Goal: Communication & Community: Ask a question

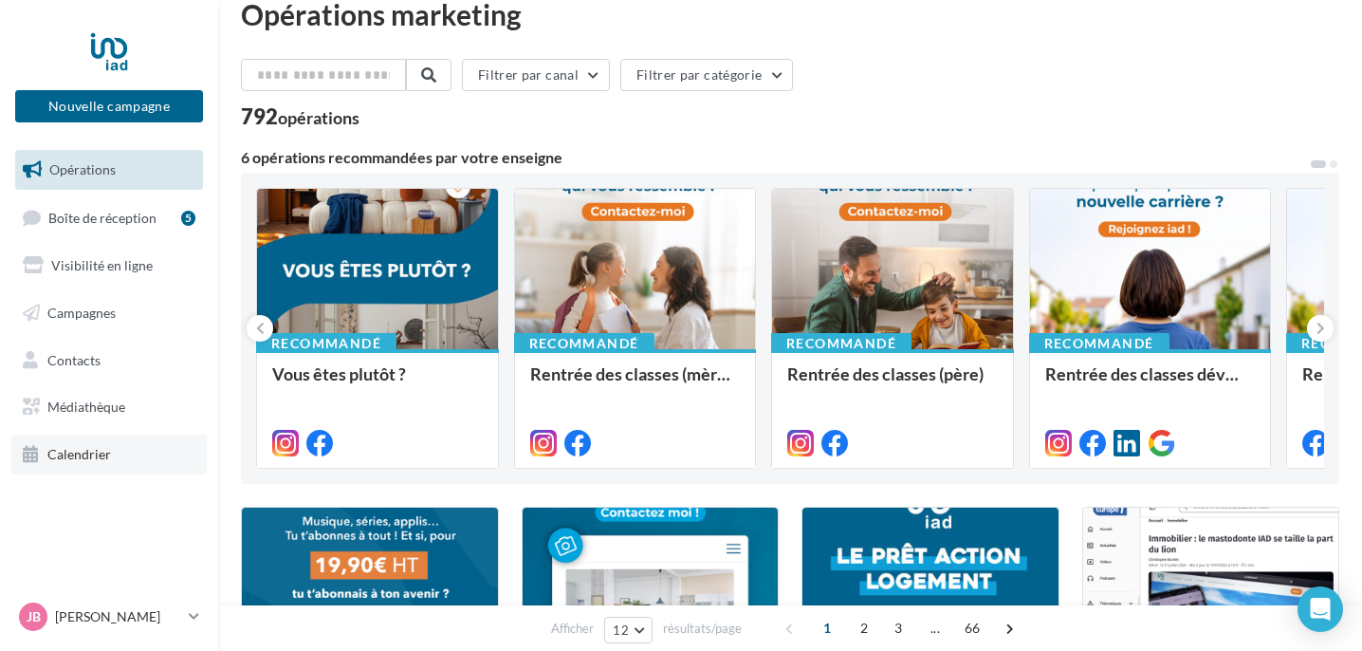
scroll to position [41, 0]
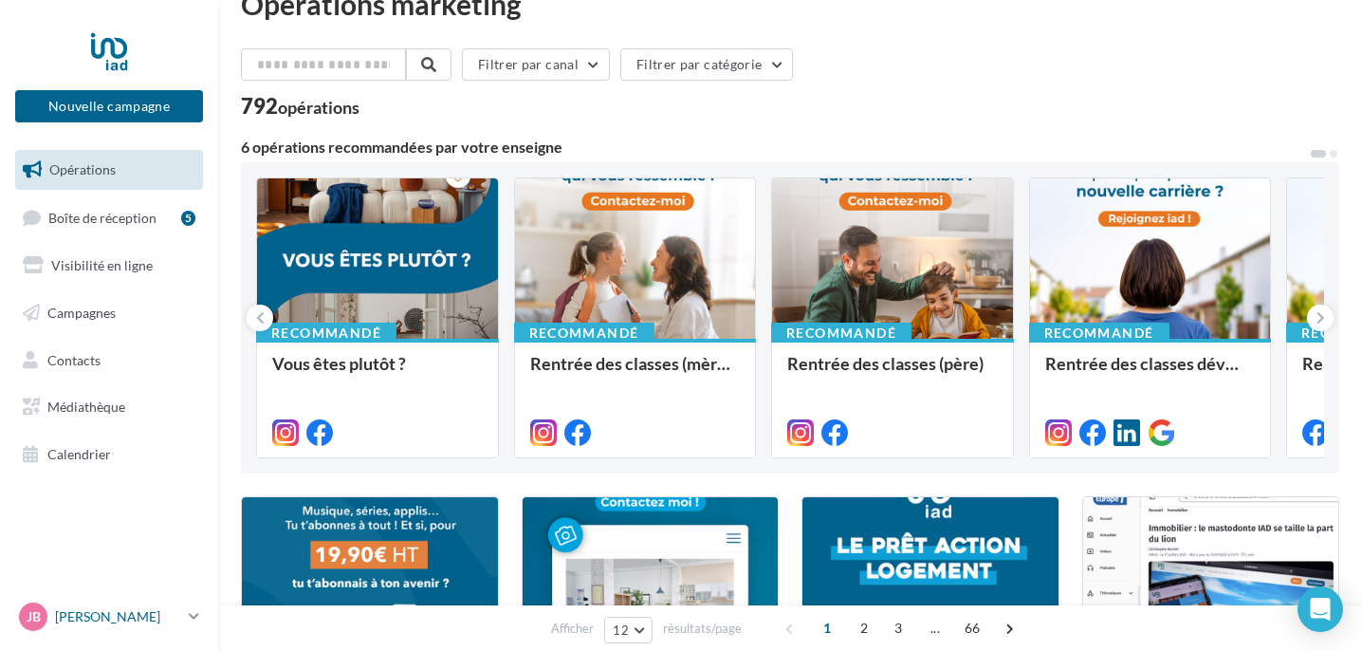
click at [196, 607] on link "[PERSON_NAME] [PERSON_NAME][EMAIL_ADDRESS][PERSON_NAME][DOMAIN_NAME]" at bounding box center [109, 616] width 188 height 36
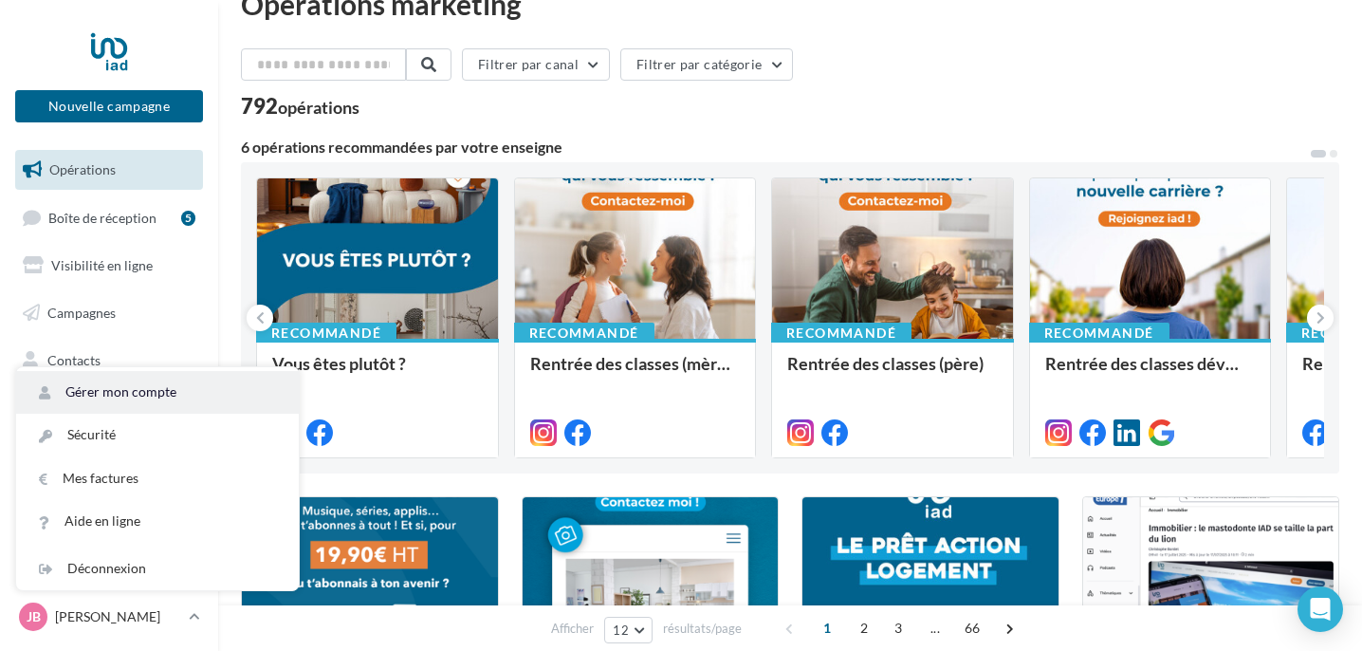
click at [133, 396] on link "Gérer mon compte" at bounding box center [157, 392] width 283 height 43
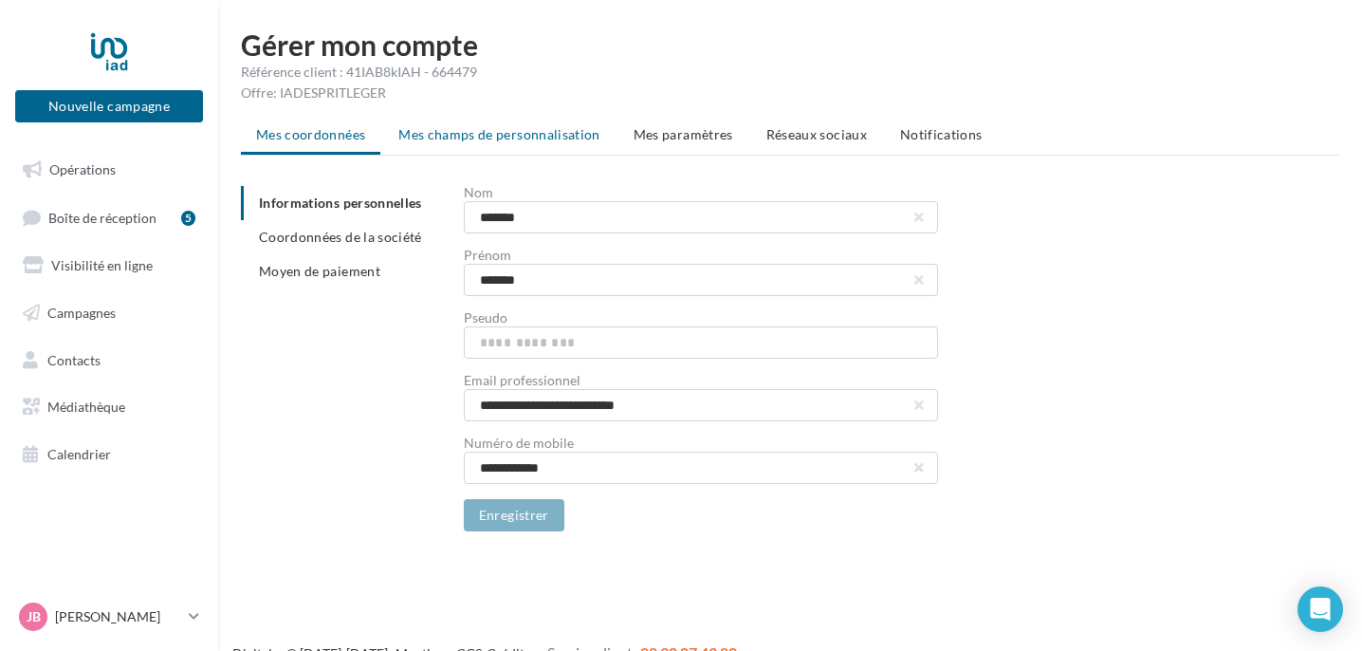
click at [533, 142] on li "Mes champs de personnalisation" at bounding box center [499, 135] width 232 height 34
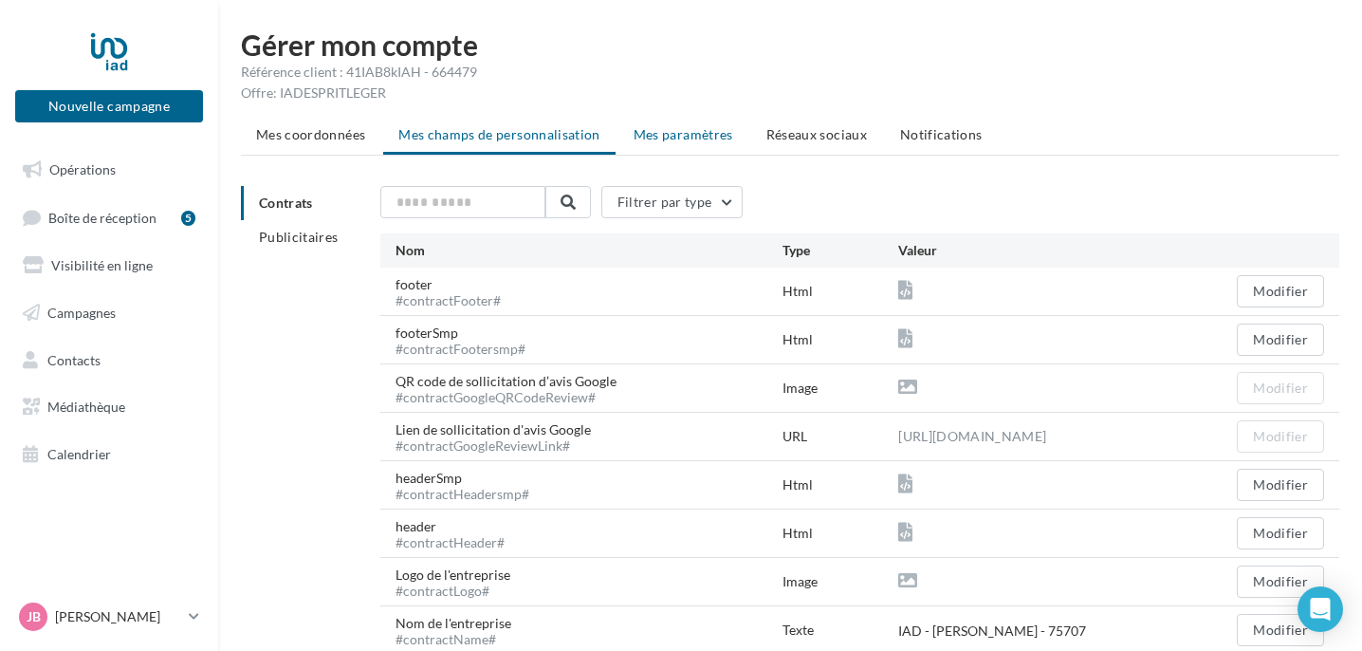
click at [663, 139] on span "Mes paramètres" at bounding box center [684, 134] width 100 height 16
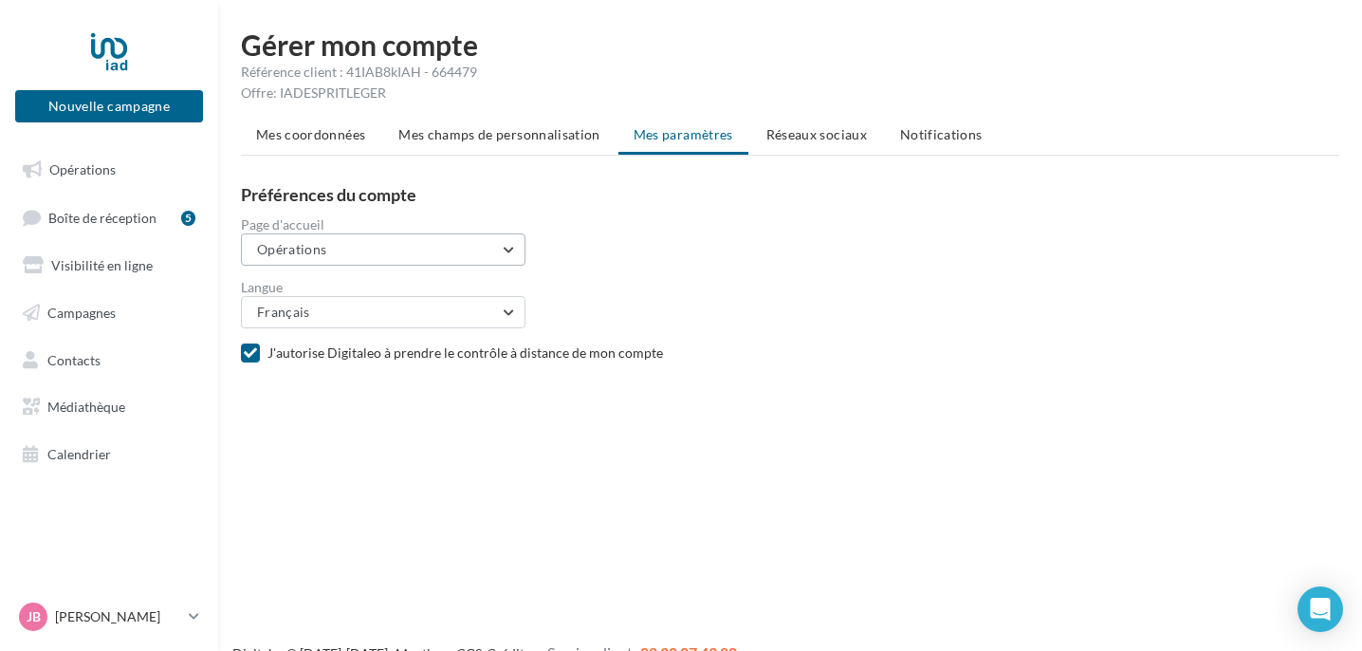
click at [511, 237] on button "Opérations" at bounding box center [383, 249] width 285 height 32
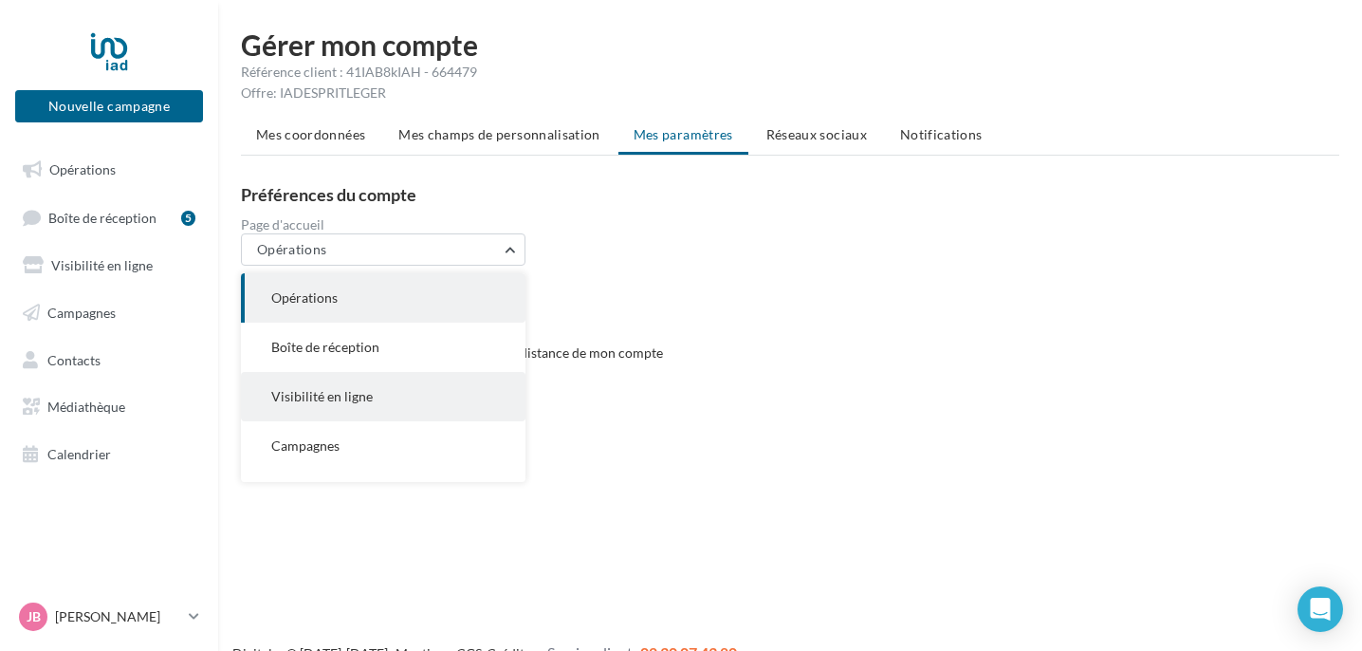
click at [413, 402] on button "Visibilité en ligne" at bounding box center [383, 396] width 285 height 49
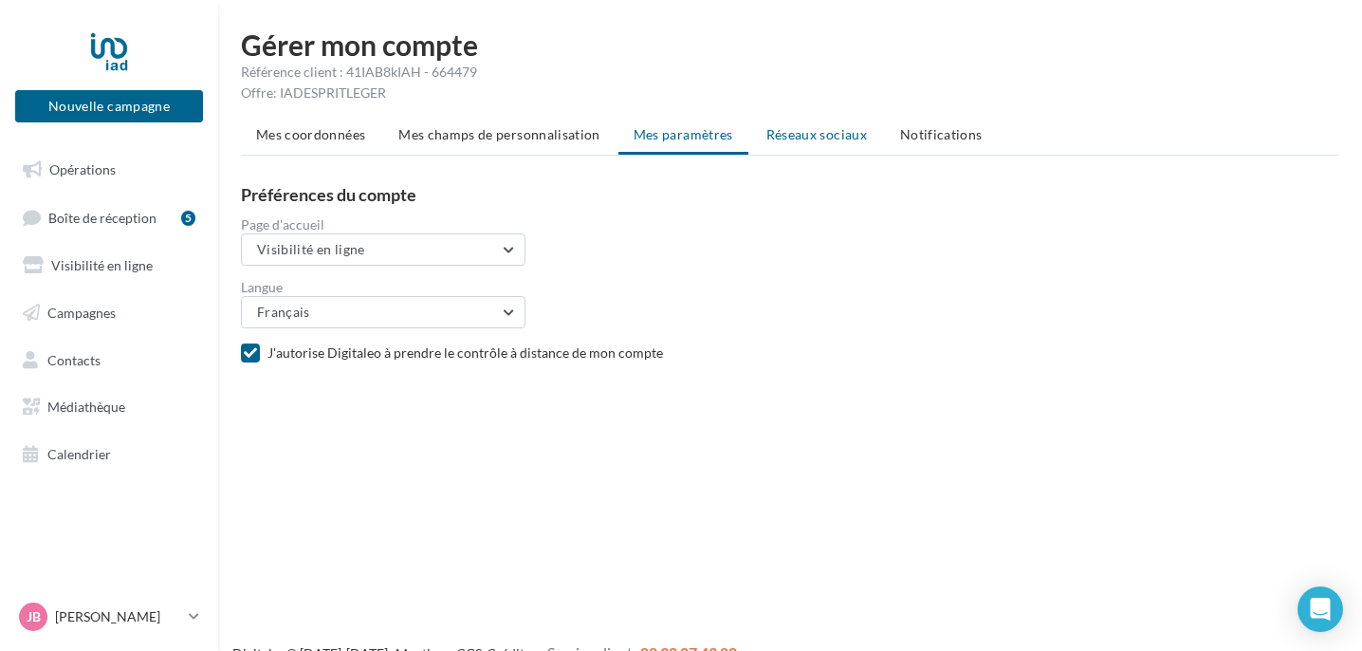
click at [809, 150] on li "Réseaux sociaux" at bounding box center [816, 135] width 131 height 34
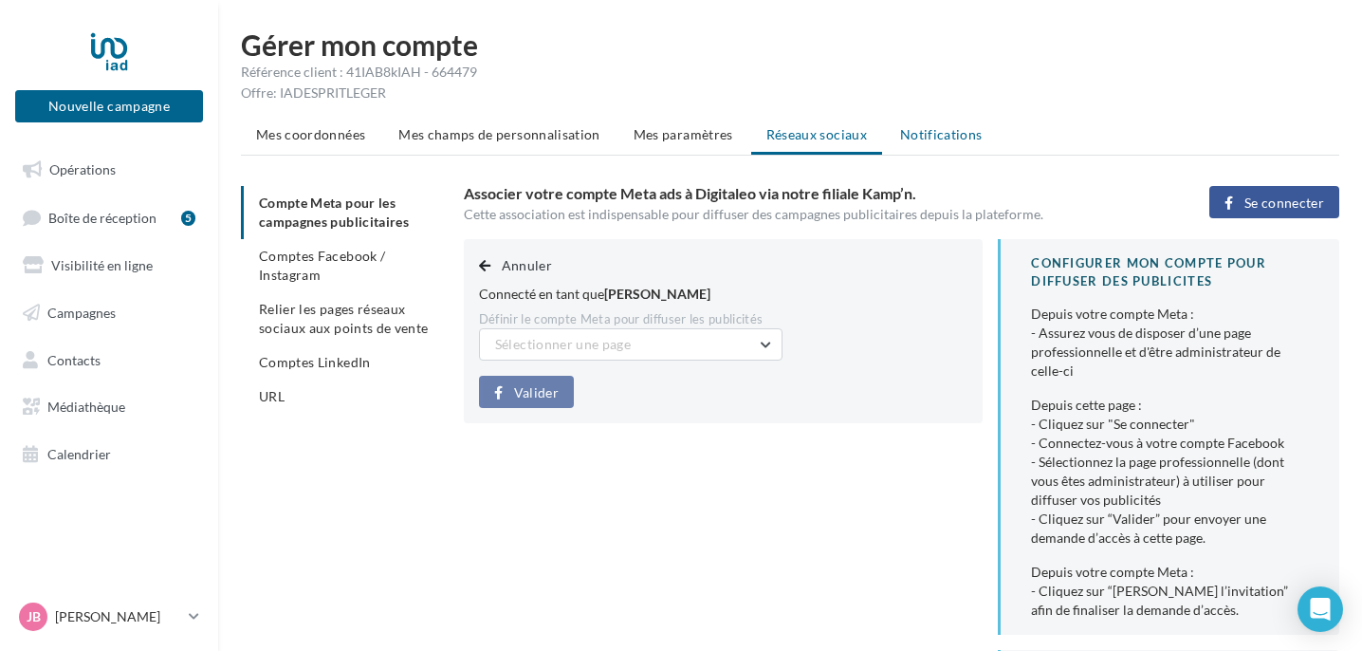
click at [949, 127] on span "Notifications" at bounding box center [941, 134] width 83 height 16
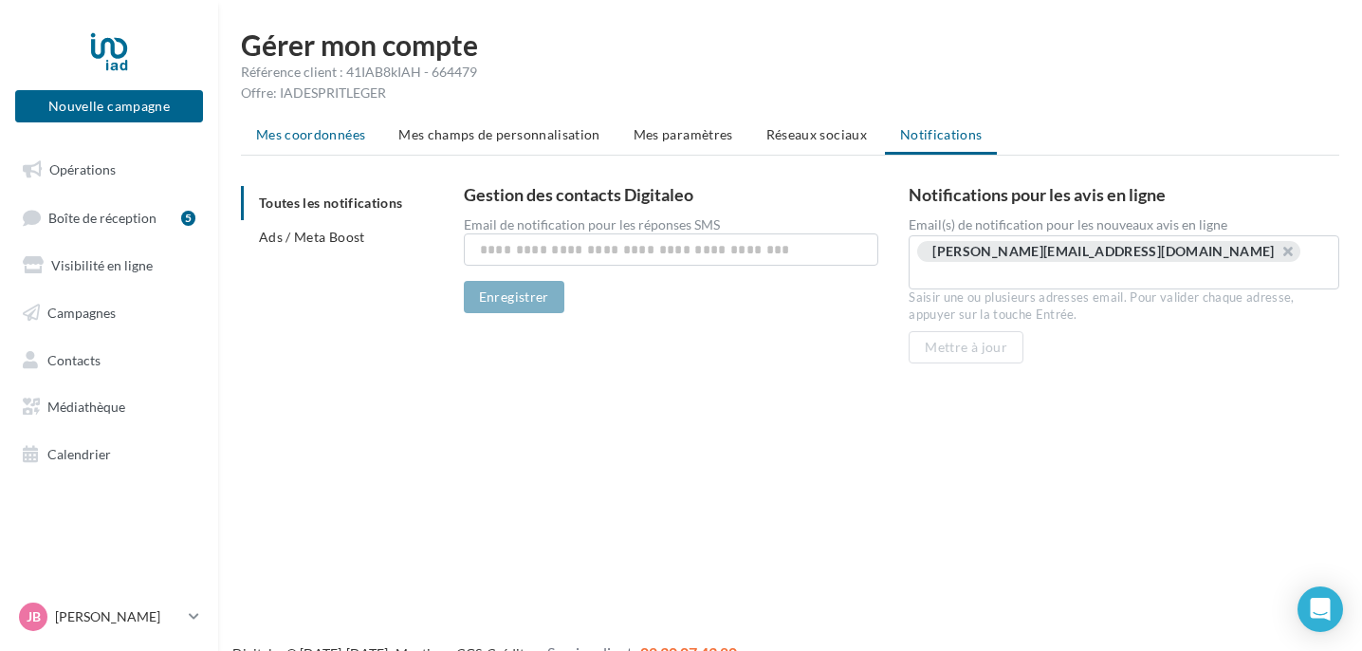
click at [294, 133] on span "Mes coordonnées" at bounding box center [310, 134] width 109 height 16
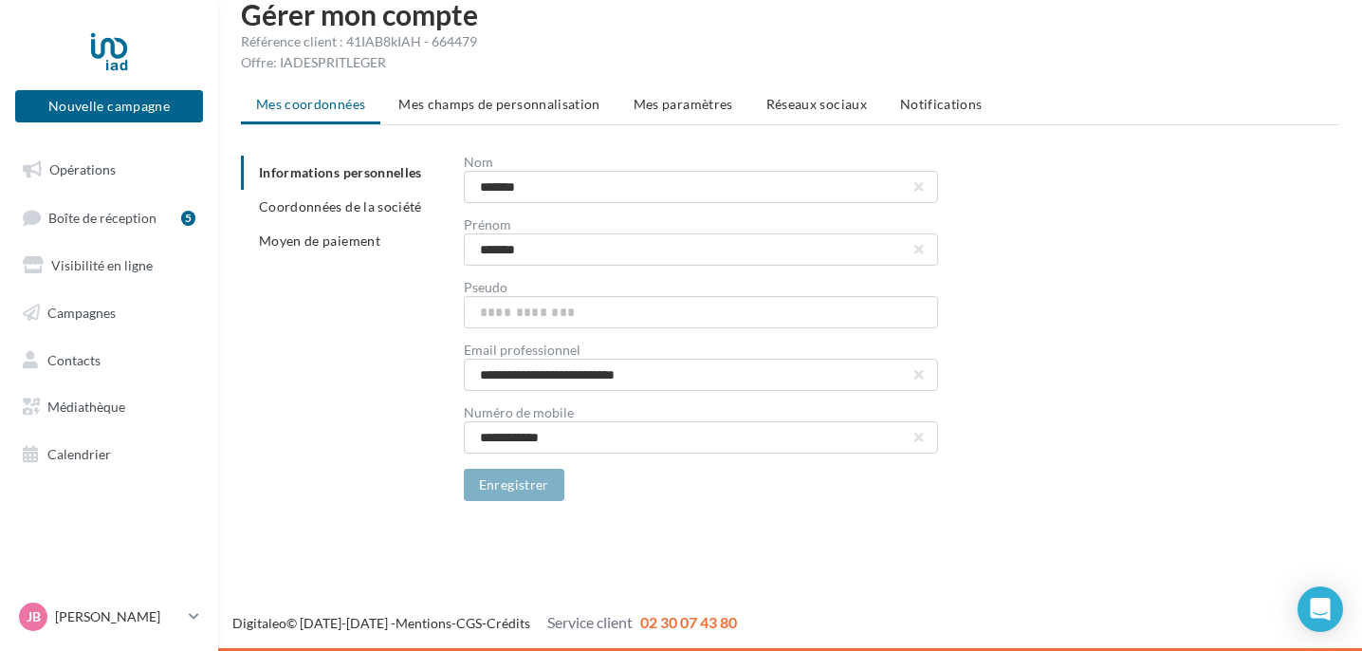
scroll to position [30, 0]
click at [70, 402] on span "Médiathèque" at bounding box center [86, 406] width 78 height 16
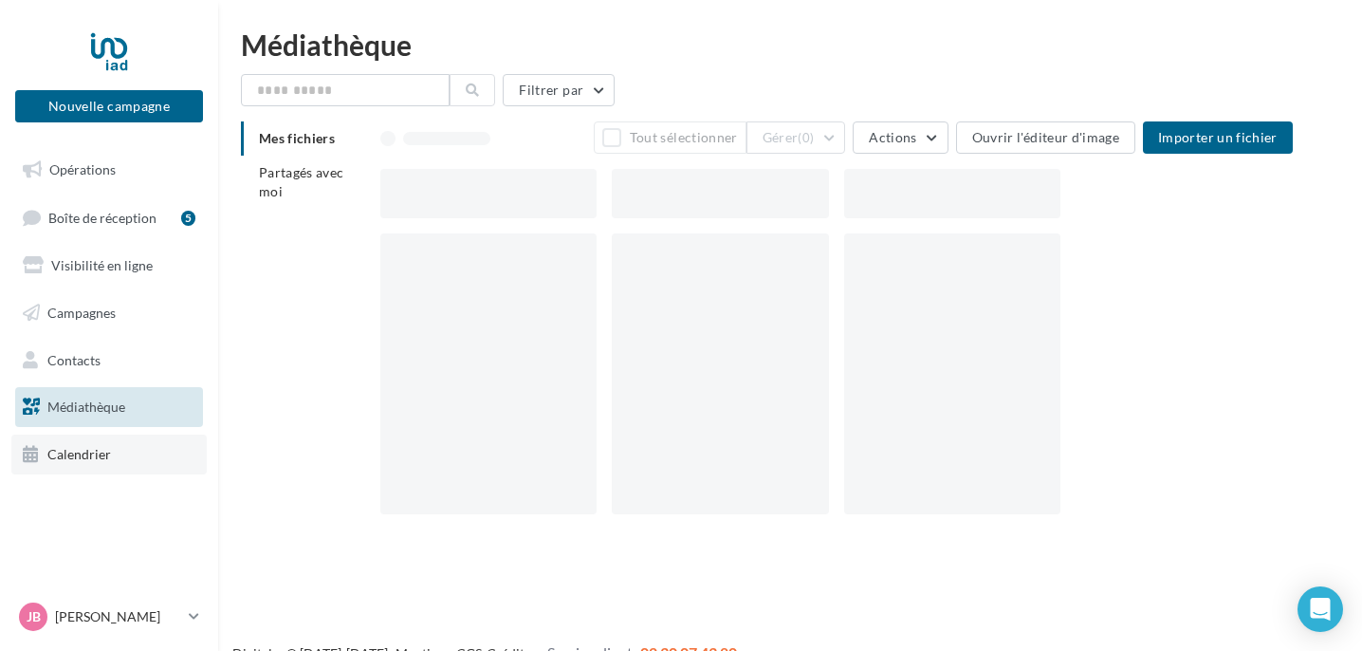
click at [66, 458] on link "Calendrier" at bounding box center [108, 454] width 195 height 40
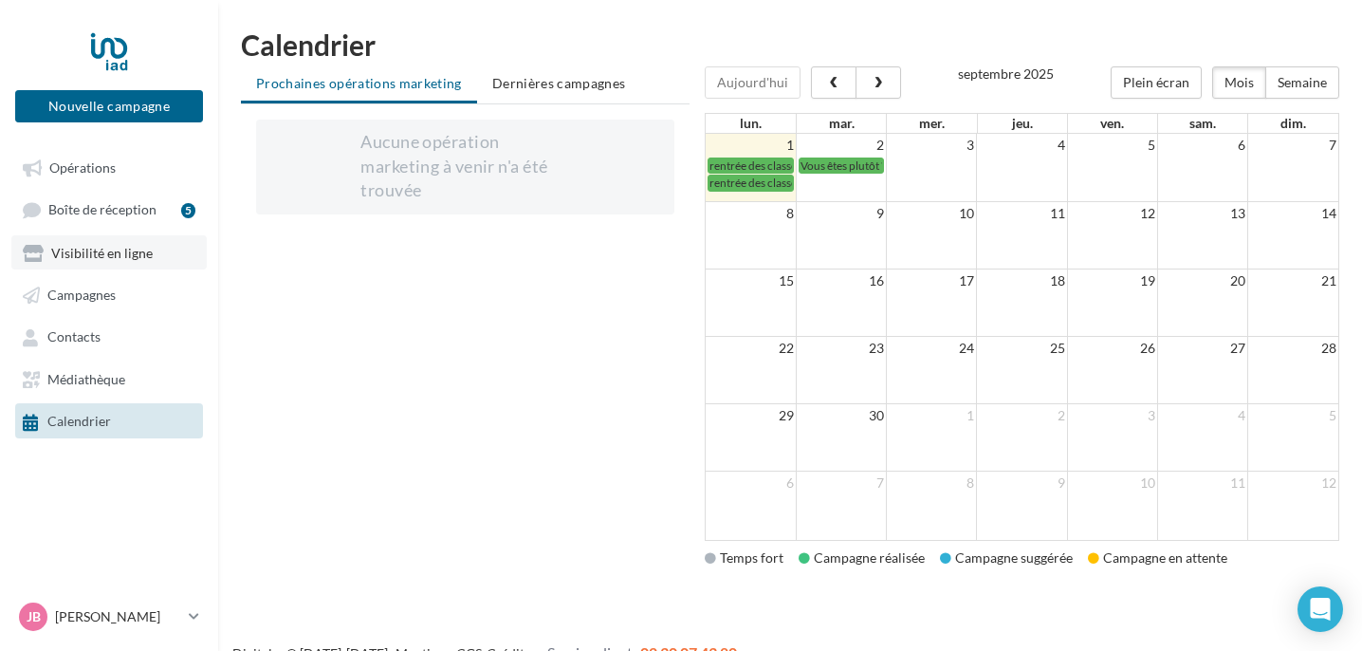
click at [109, 259] on span "Visibilité en ligne" at bounding box center [101, 253] width 101 height 16
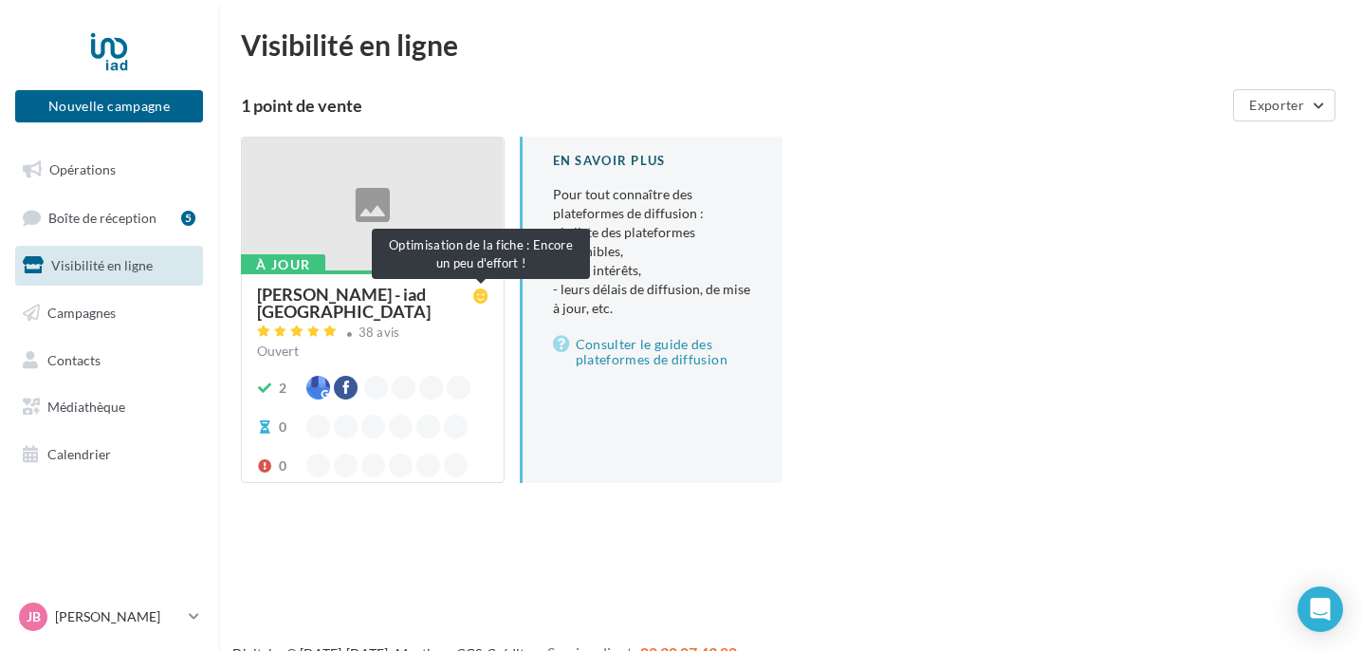
click at [483, 292] on icon at bounding box center [480, 295] width 15 height 15
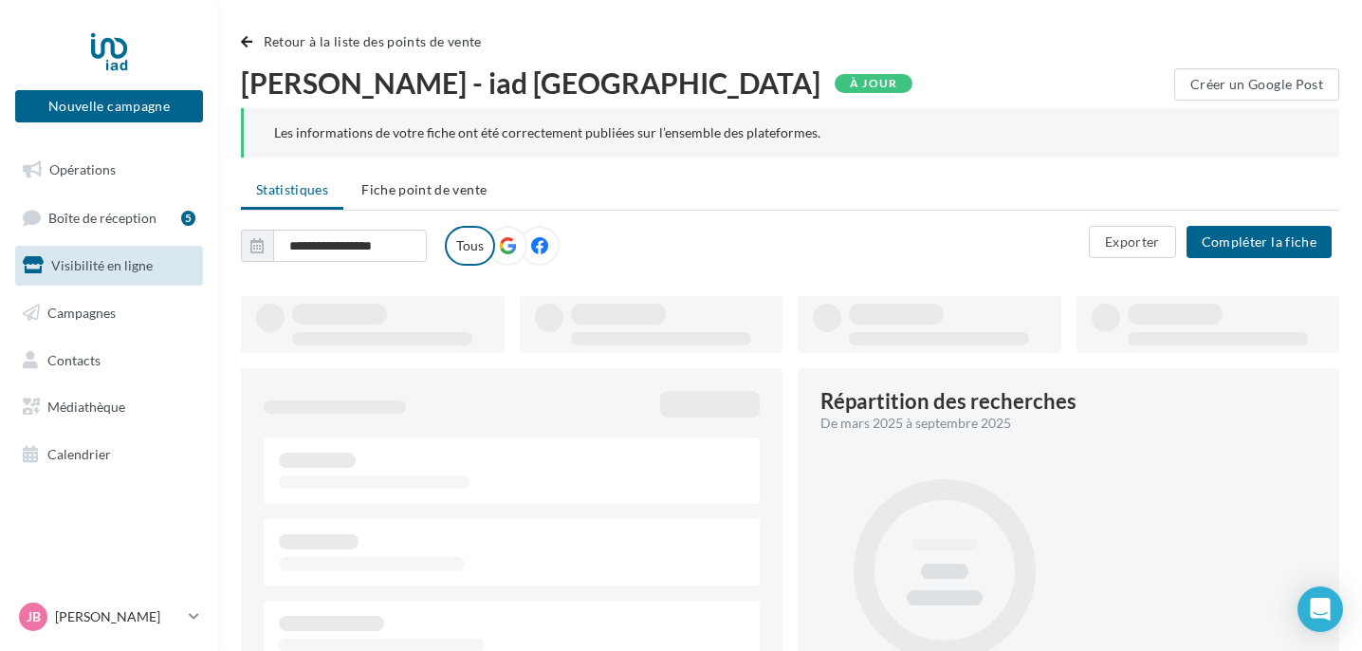
type input "**********"
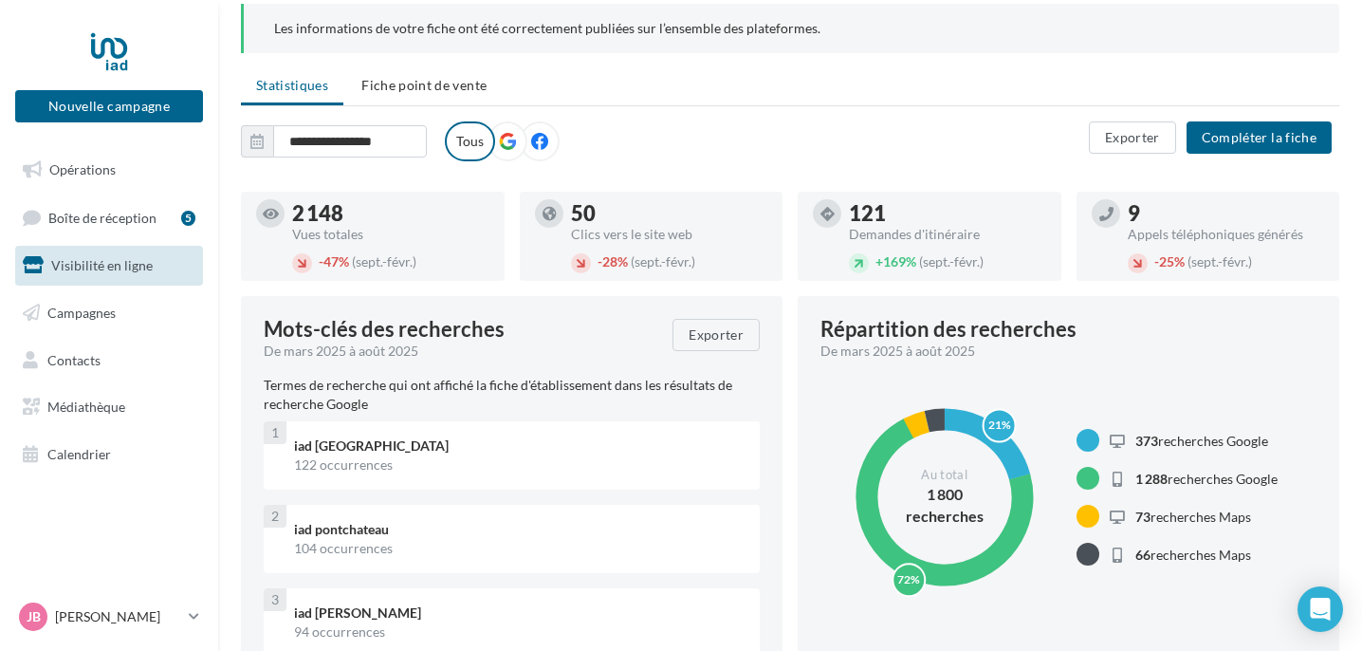
scroll to position [85, 0]
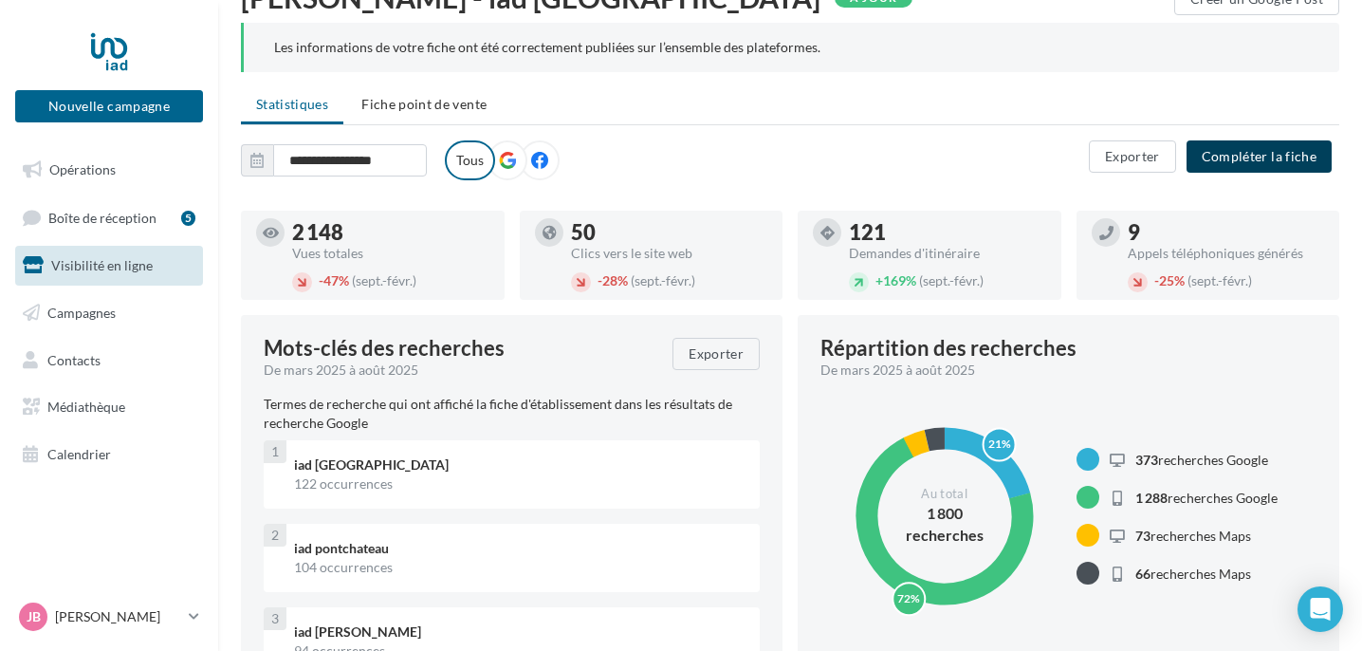
click at [1267, 157] on button "Compléter la fiche" at bounding box center [1259, 156] width 145 height 32
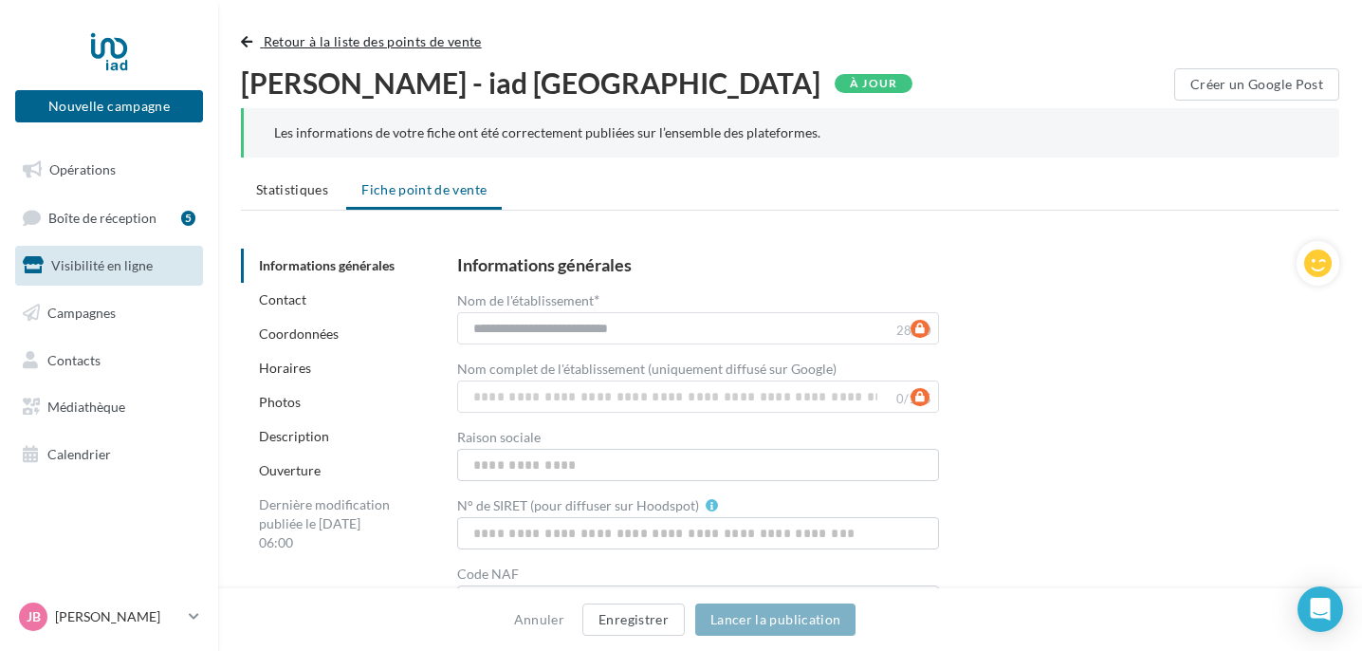
click at [324, 42] on span "Retour à la liste des points de vente" at bounding box center [373, 41] width 218 height 16
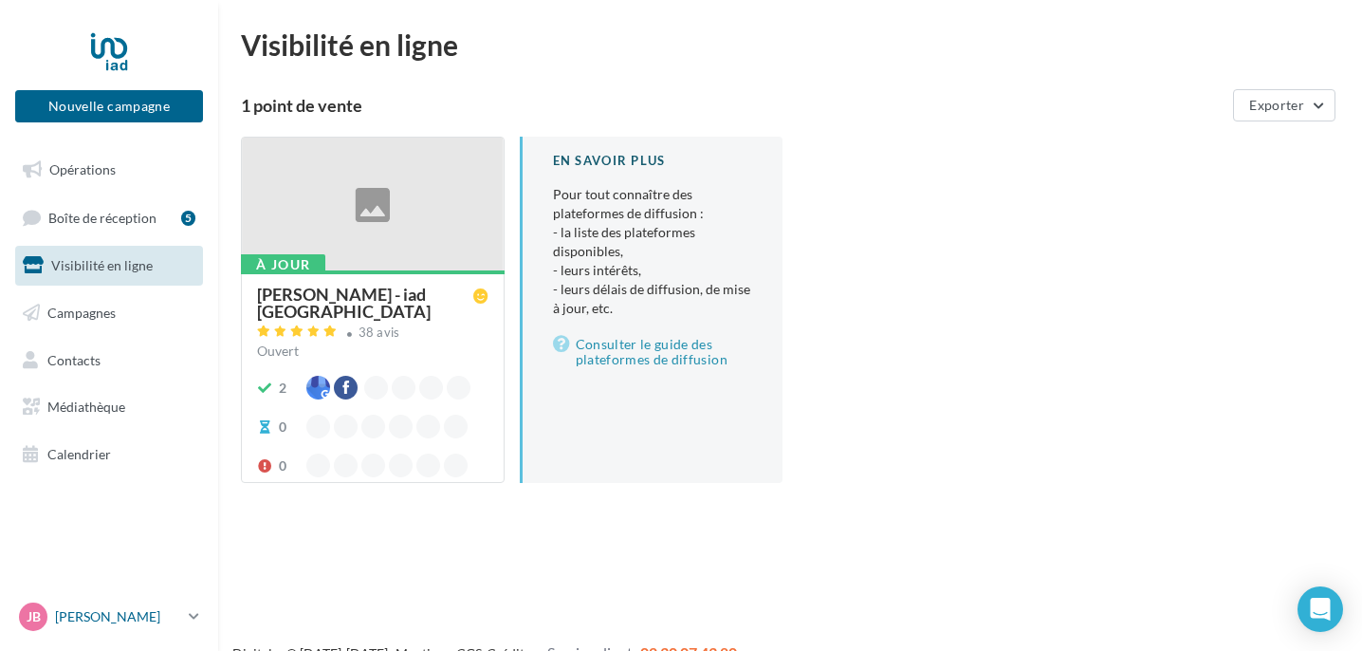
click at [198, 613] on icon at bounding box center [194, 616] width 10 height 16
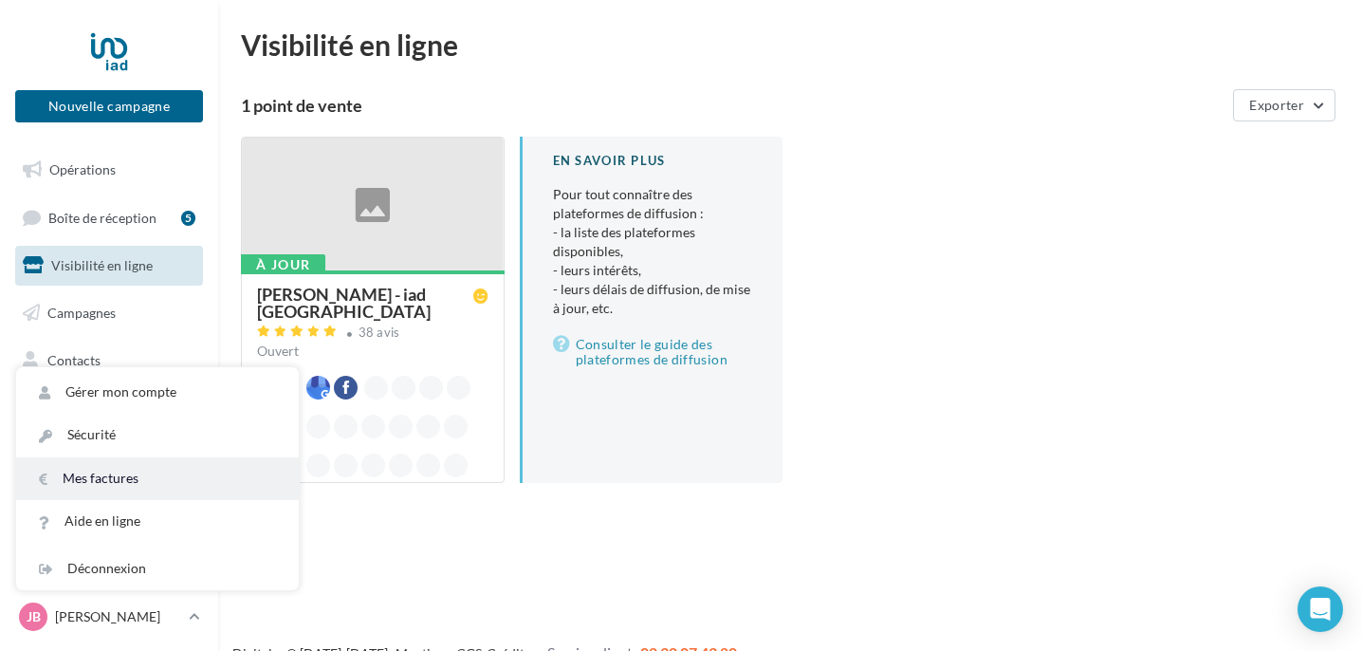
click at [123, 480] on link "Mes factures" at bounding box center [157, 478] width 283 height 43
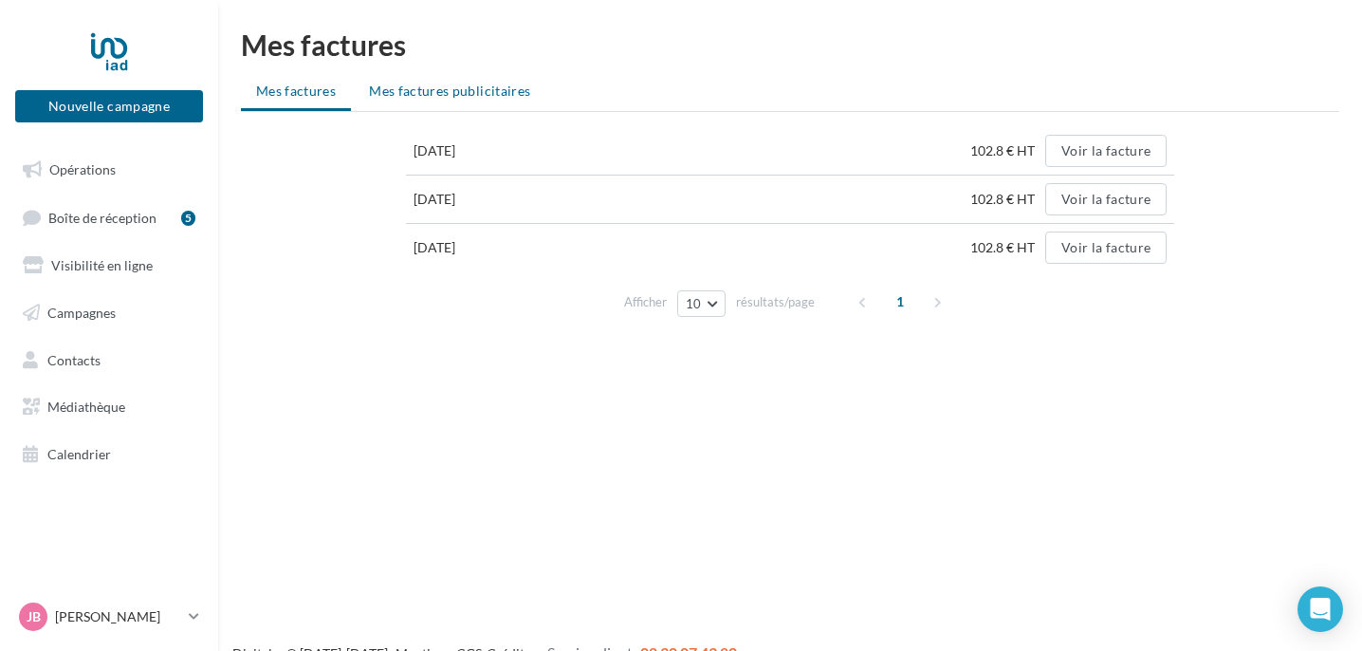
click at [511, 93] on span "Mes factures publicitaires" at bounding box center [449, 91] width 161 height 16
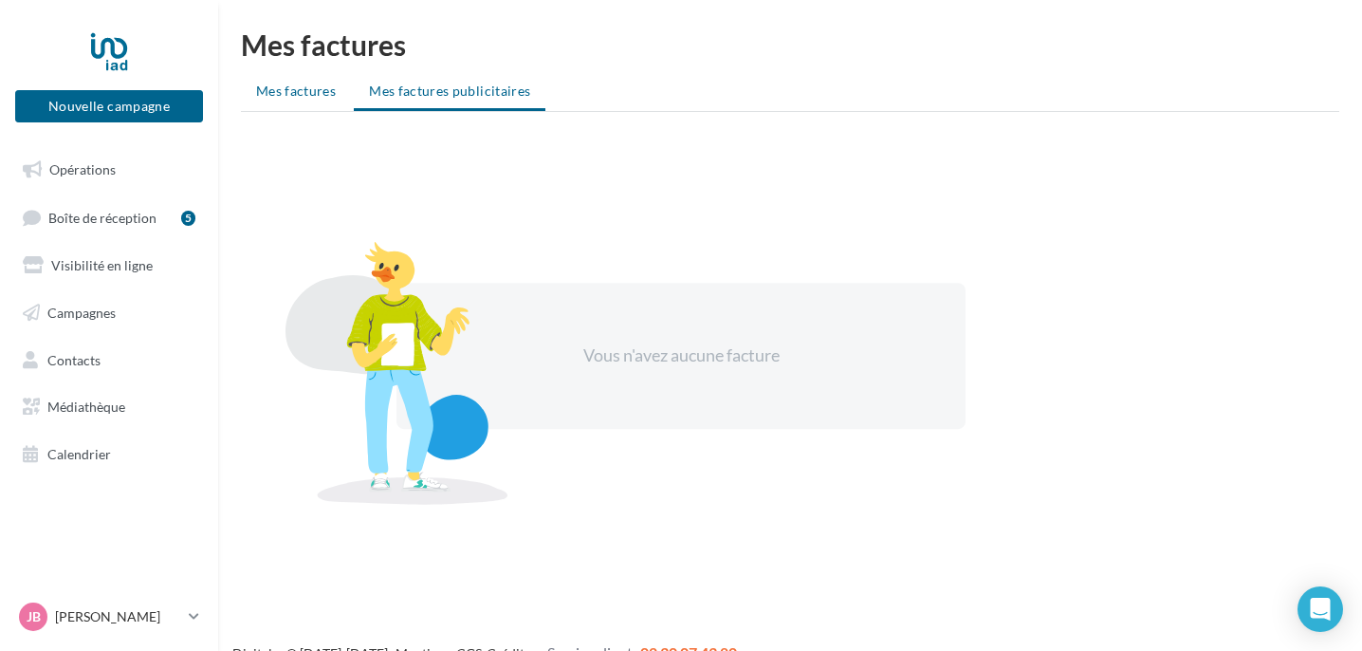
click at [292, 90] on span "Mes factures" at bounding box center [296, 91] width 80 height 16
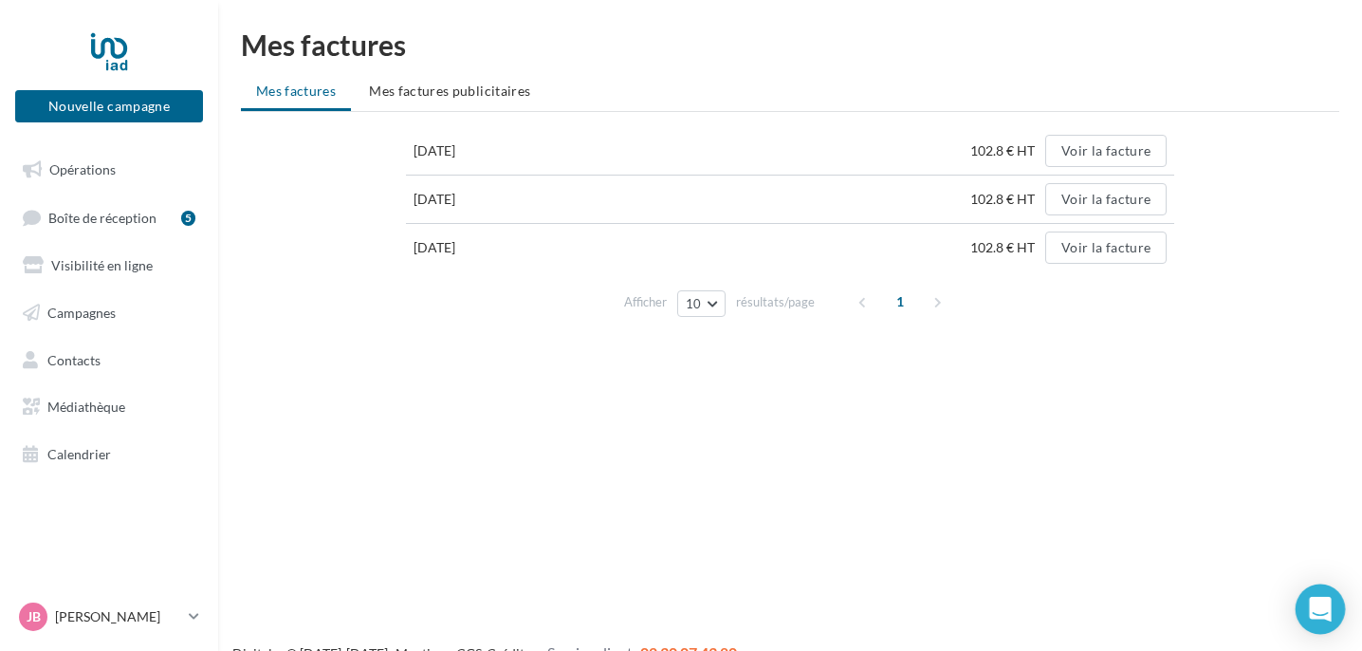
click at [1328, 613] on icon "Open Intercom Messenger" at bounding box center [1320, 609] width 25 height 25
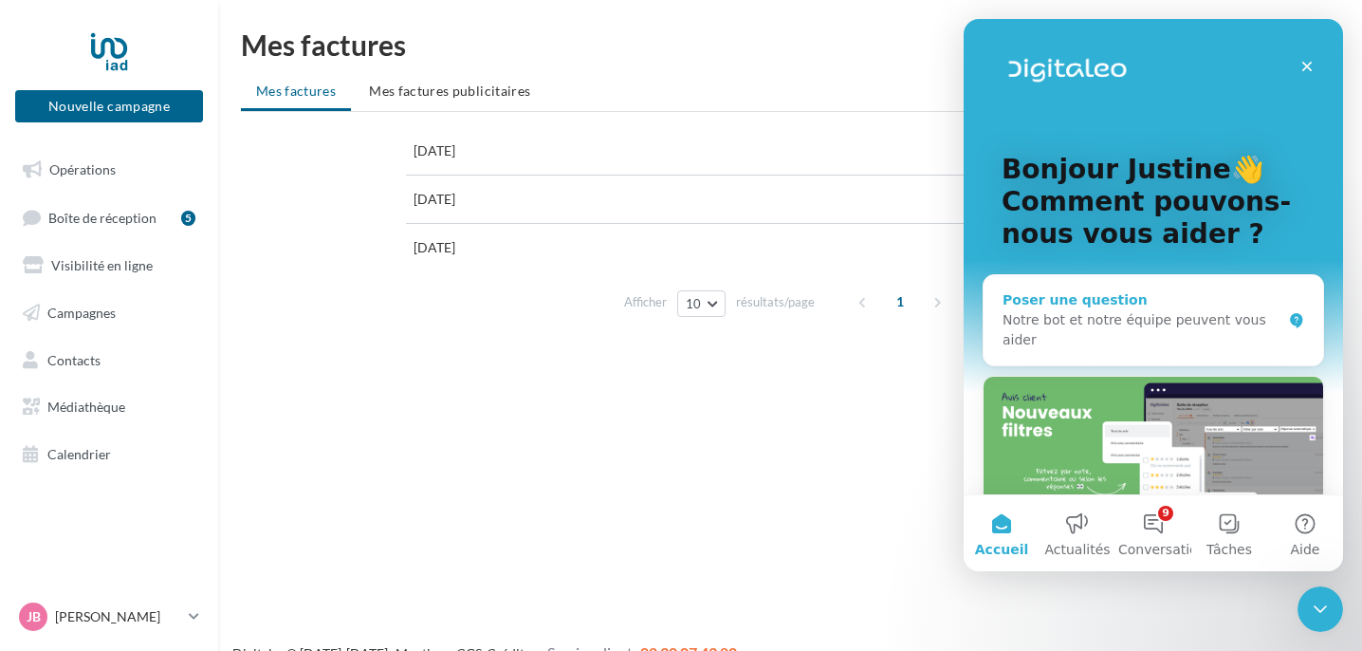
click at [1146, 322] on div "Notre bot et notre équipe peuvent vous aider" at bounding box center [1142, 330] width 279 height 40
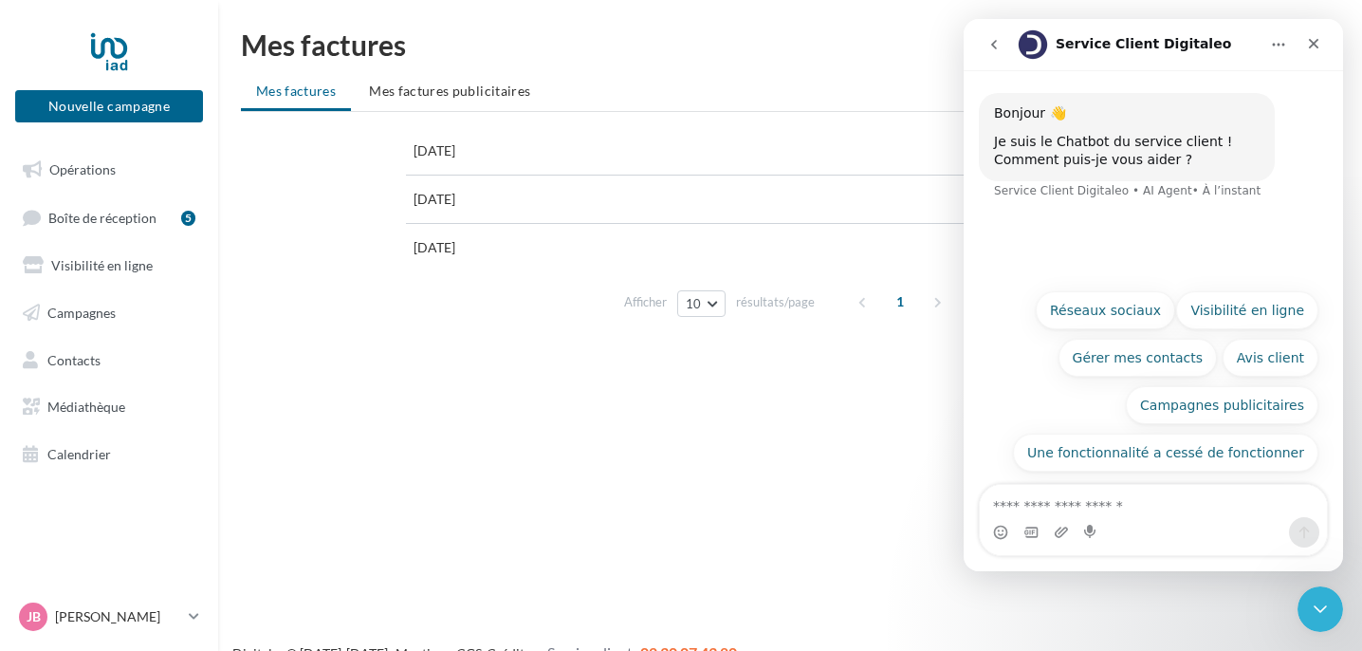
click at [1088, 503] on textarea "Posez une question..." at bounding box center [1153, 501] width 347 height 32
type textarea "**********"
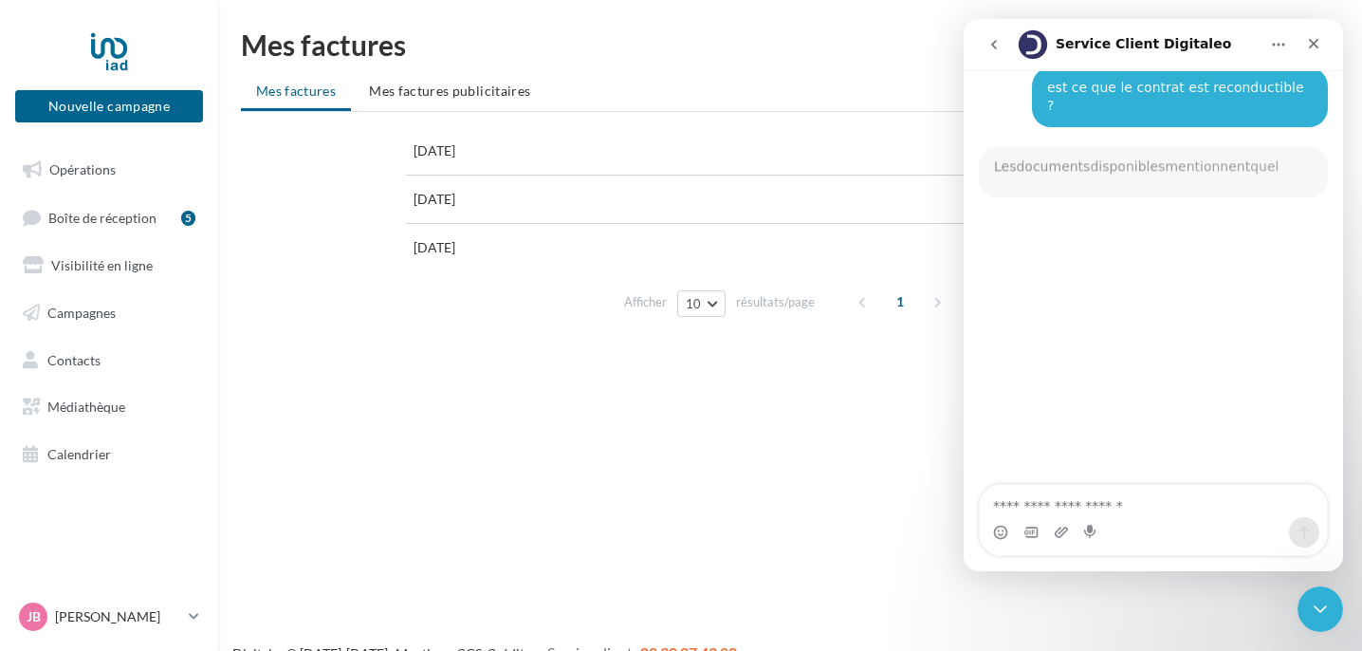
scroll to position [129, 0]
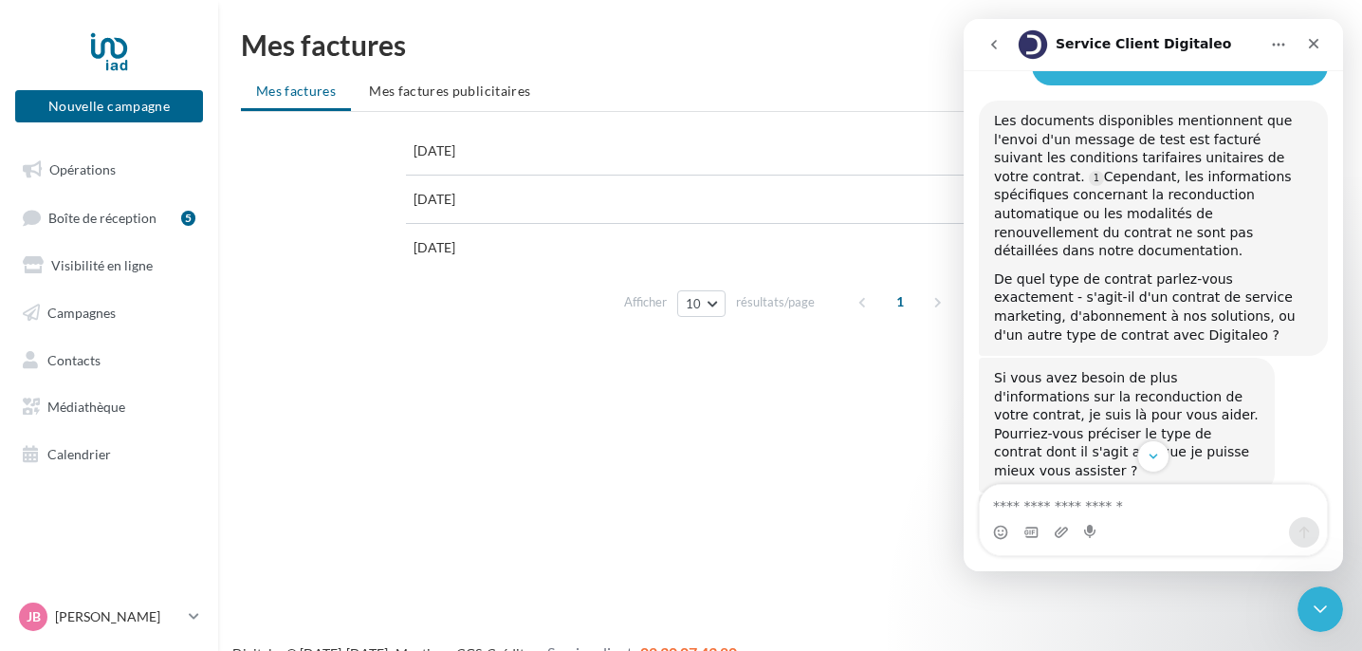
click at [995, 46] on icon "go back" at bounding box center [993, 44] width 15 height 15
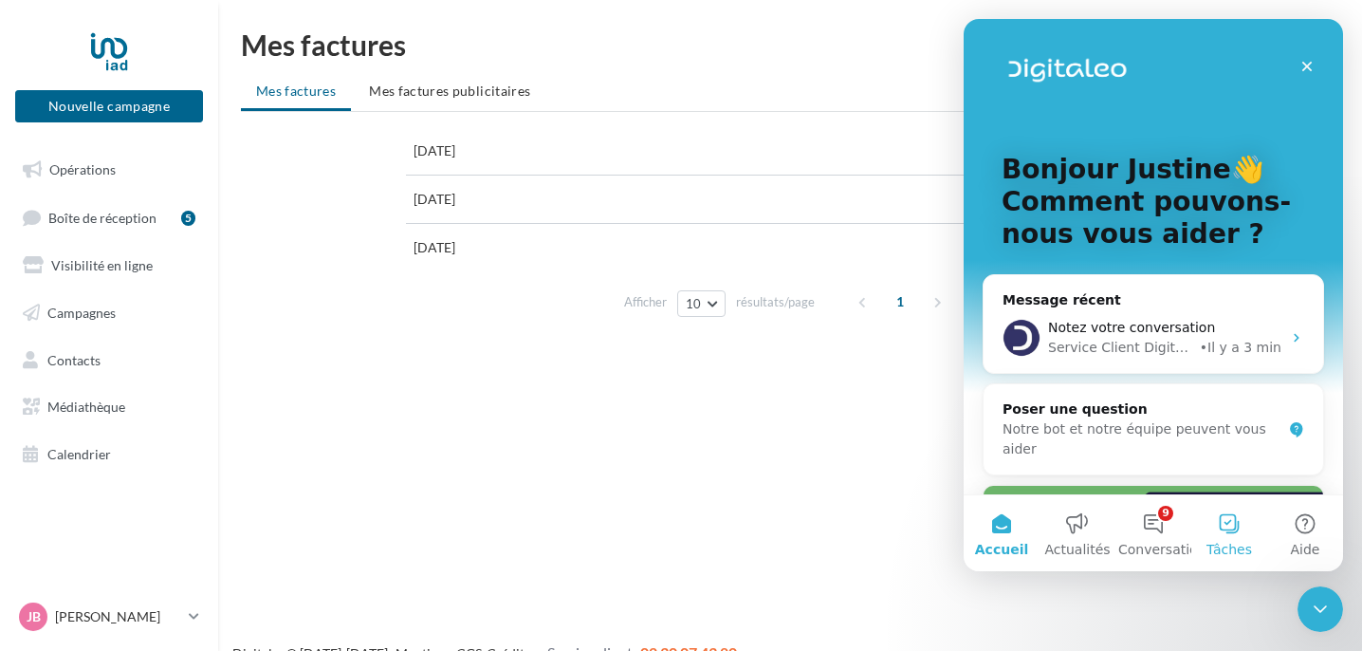
click at [1220, 531] on button "Tâches" at bounding box center [1229, 533] width 76 height 76
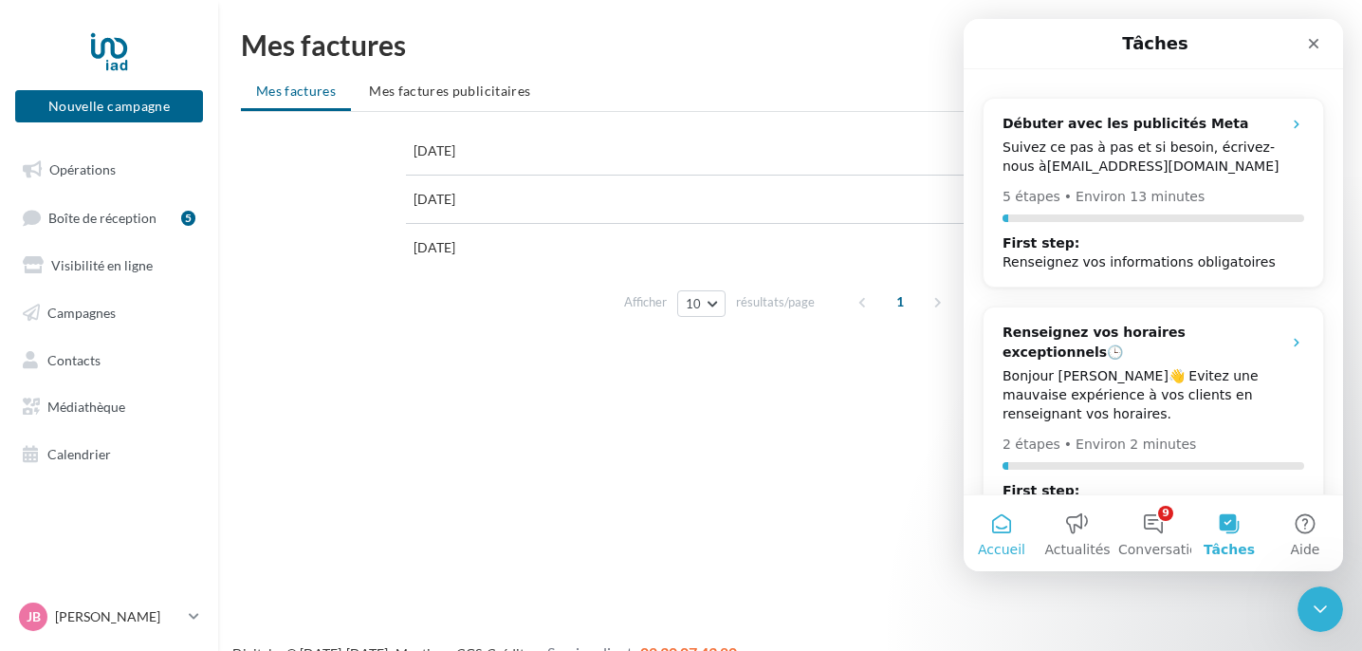
click at [997, 528] on button "Accueil" at bounding box center [1002, 533] width 76 height 76
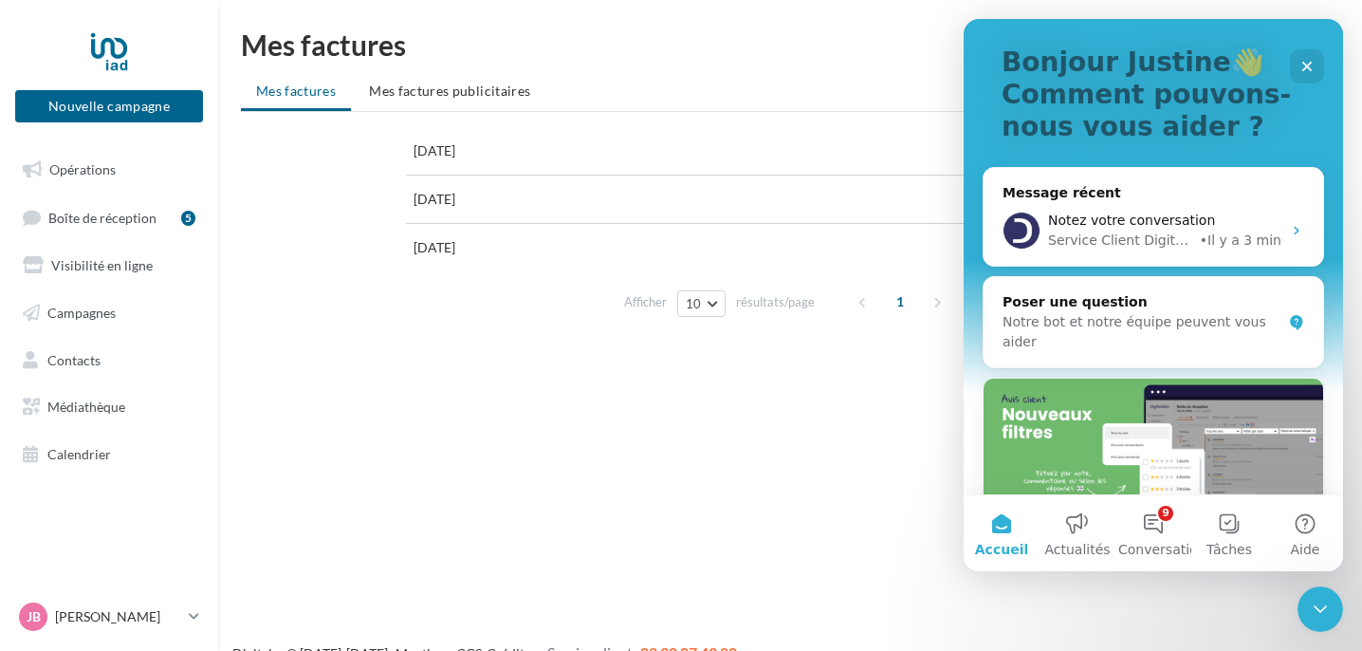
scroll to position [120, 0]
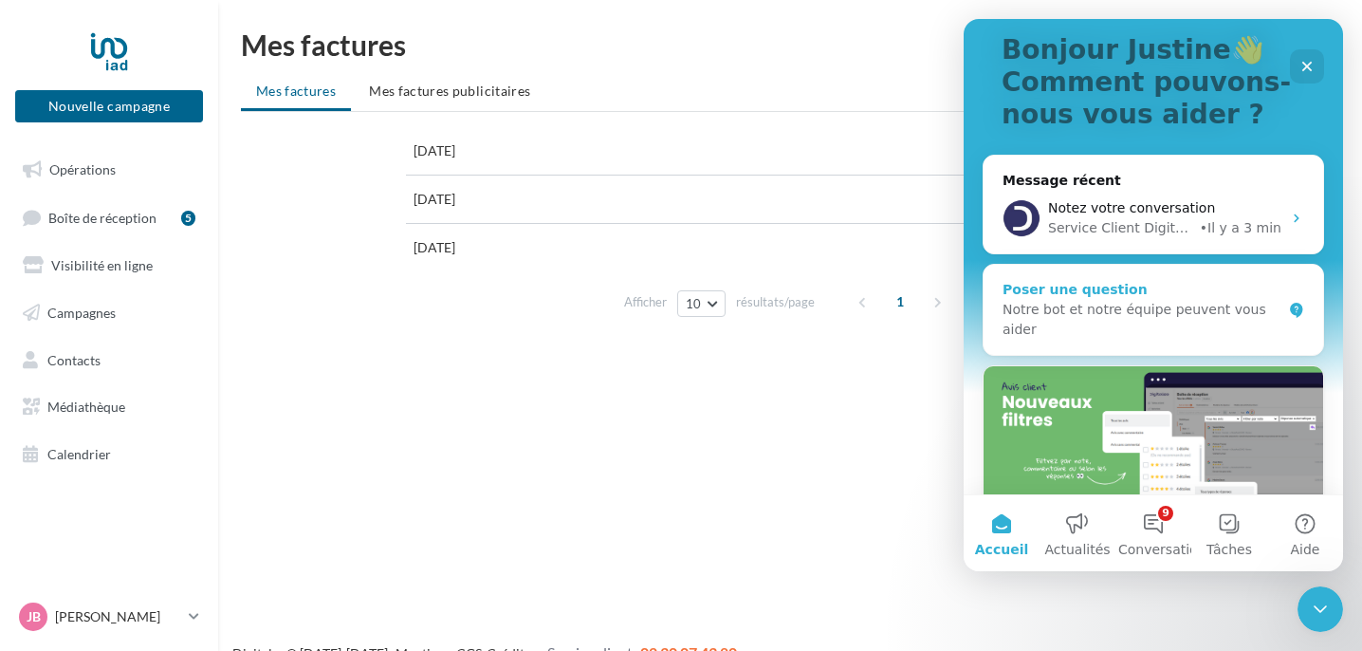
click at [1142, 305] on div "Notre bot et notre équipe peuvent vous aider" at bounding box center [1142, 320] width 279 height 40
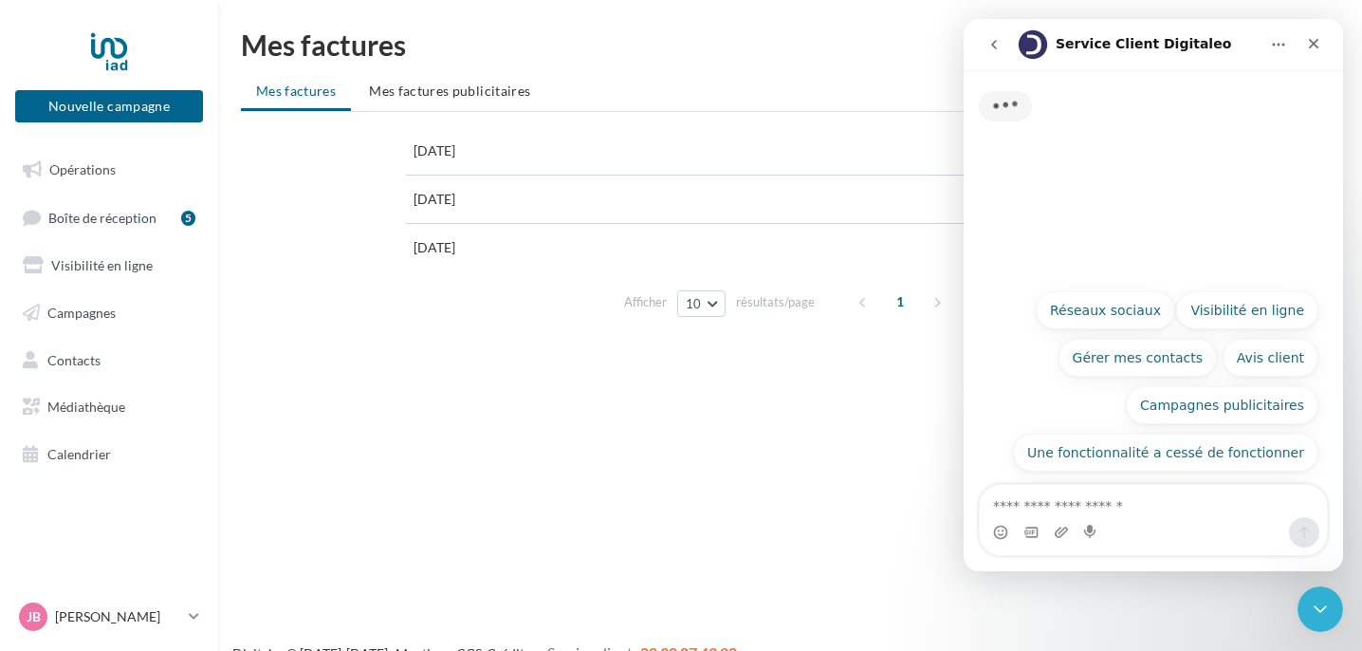
click at [1040, 500] on textarea "Posez une question..." at bounding box center [1153, 501] width 347 height 32
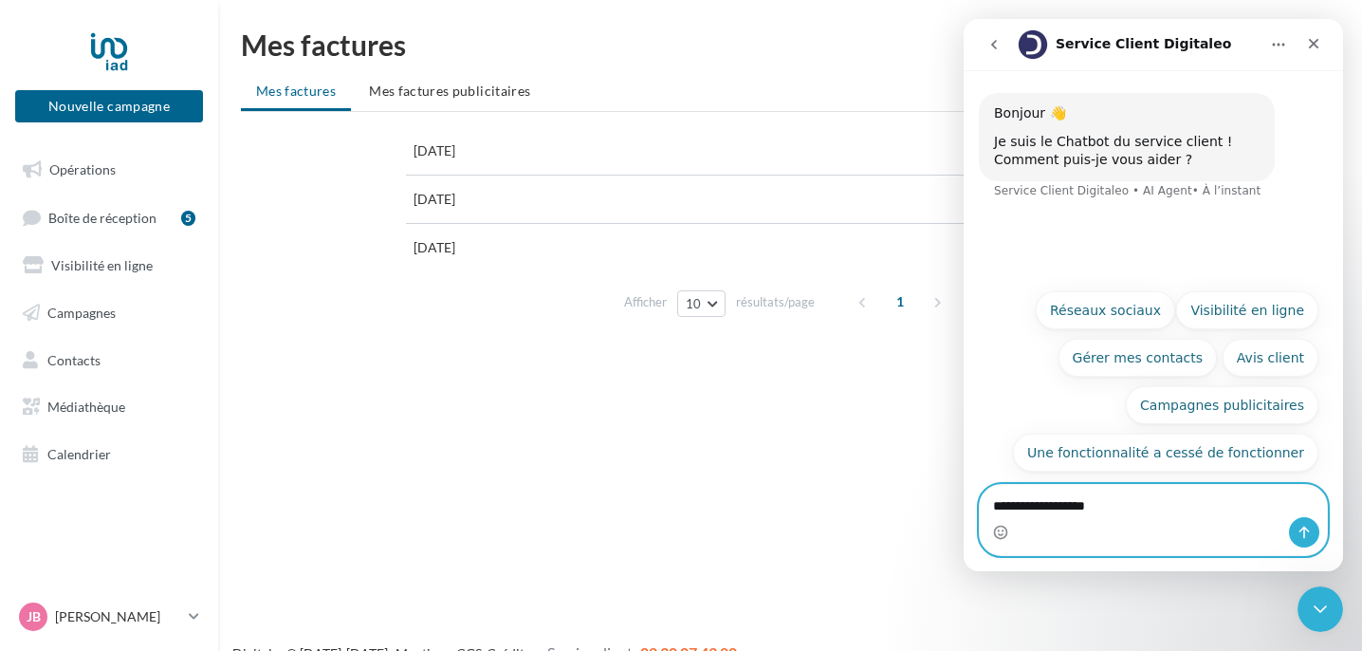
click at [1025, 502] on textarea "**********" at bounding box center [1153, 501] width 347 height 32
click at [1190, 504] on textarea "**********" at bounding box center [1153, 501] width 347 height 32
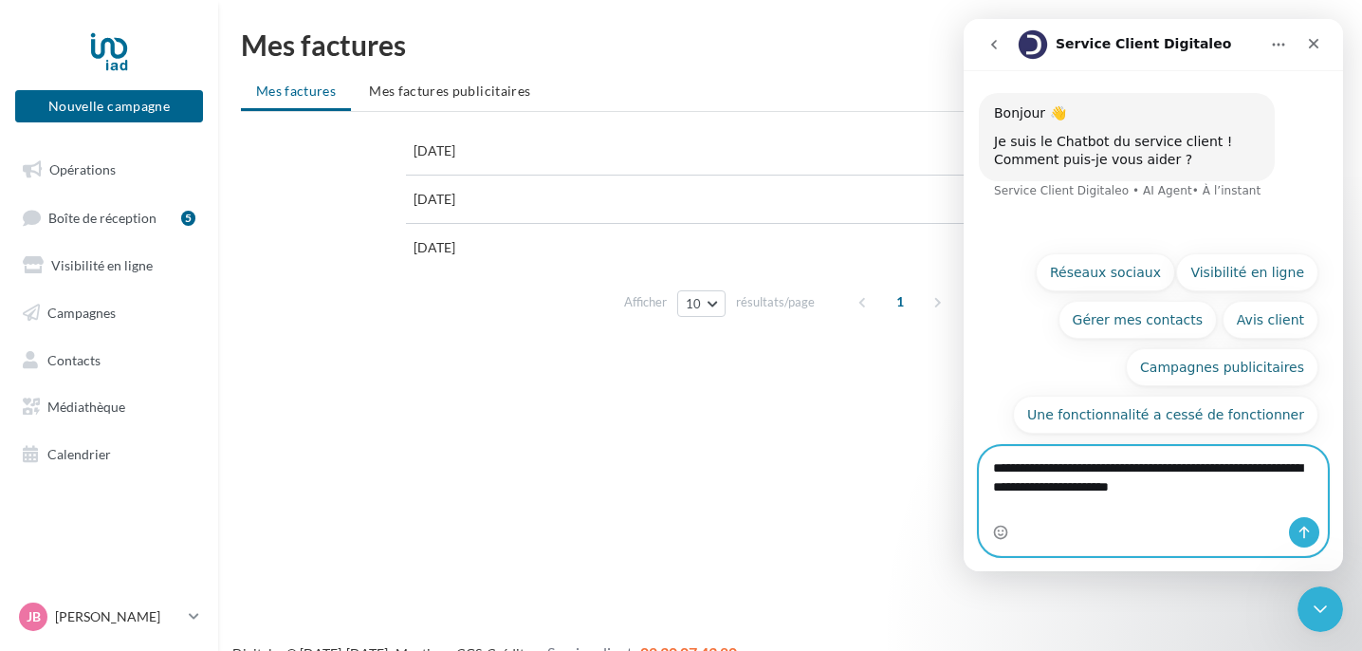
type textarea "**********"
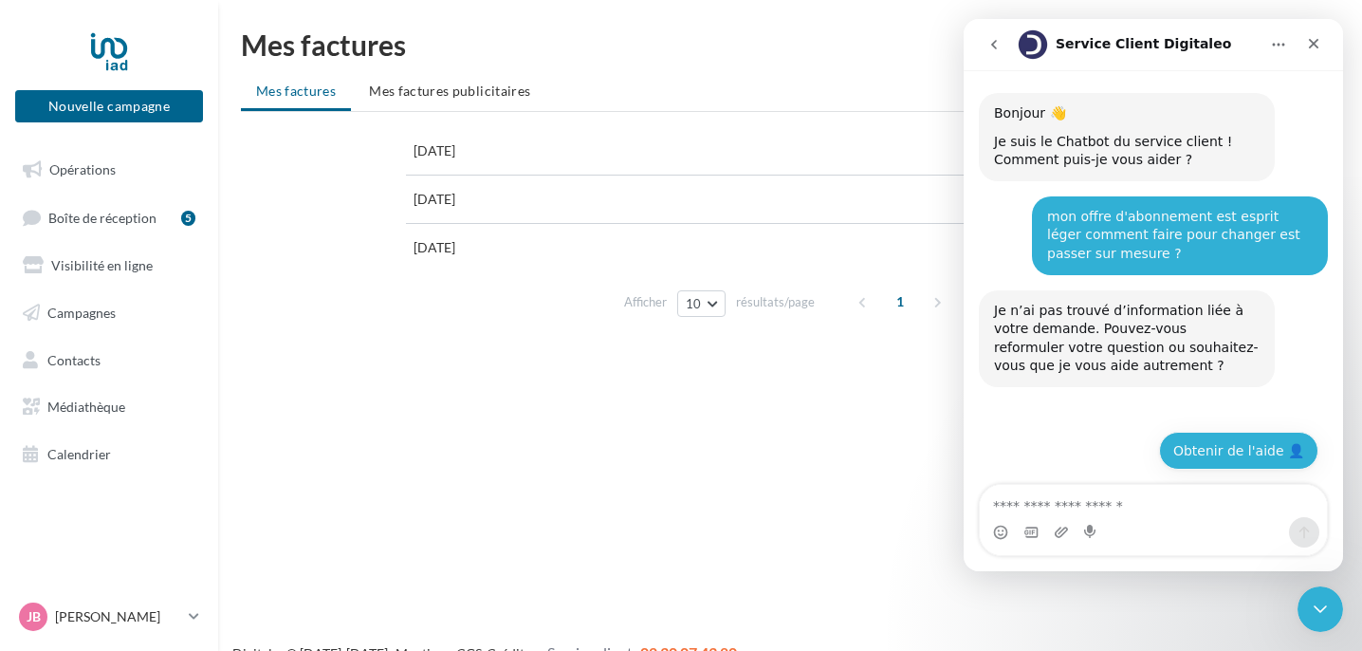
click at [1244, 459] on button "Obtenir de l'aide 👤" at bounding box center [1238, 451] width 159 height 38
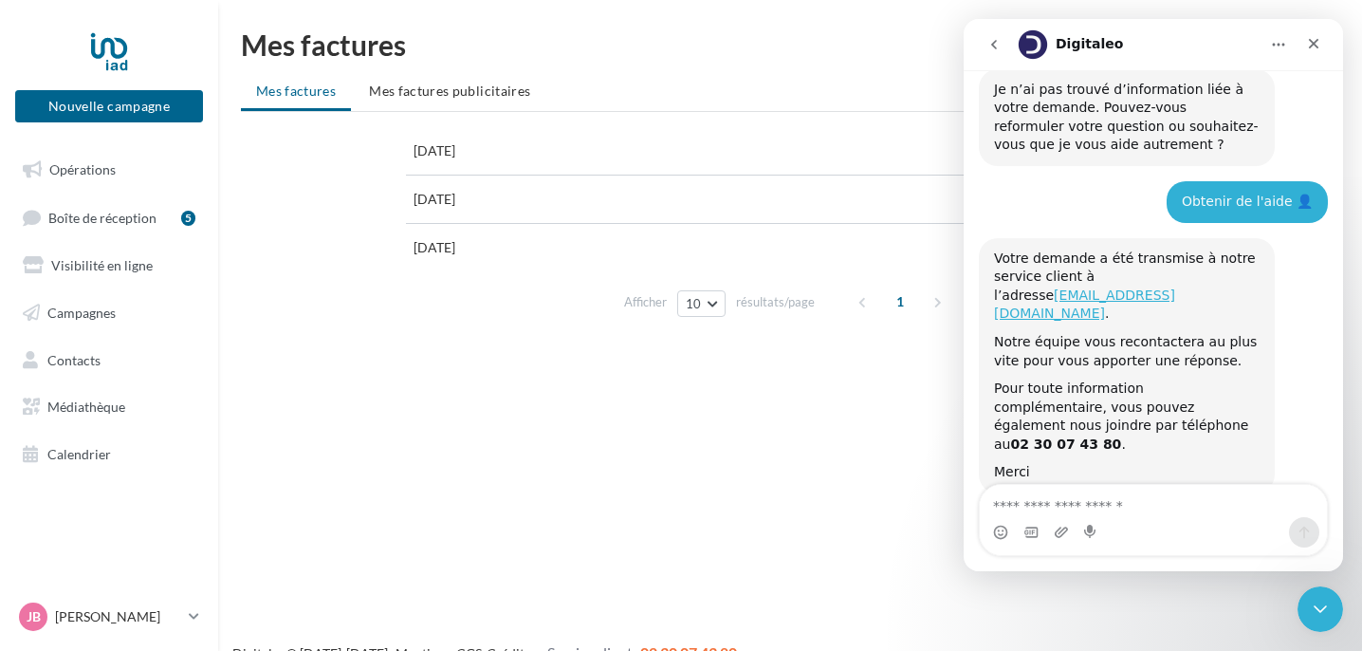
scroll to position [274, 0]
